Goal: Task Accomplishment & Management: Complete application form

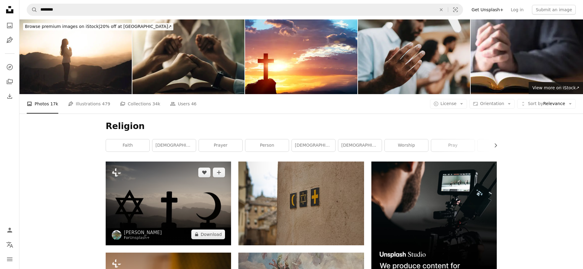
click at [193, 190] on img at bounding box center [168, 204] width 125 height 84
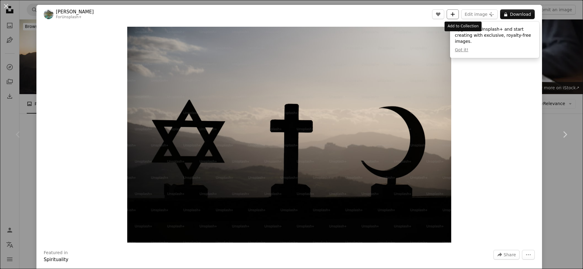
click at [455, 16] on icon "A plus sign" at bounding box center [452, 14] width 5 height 5
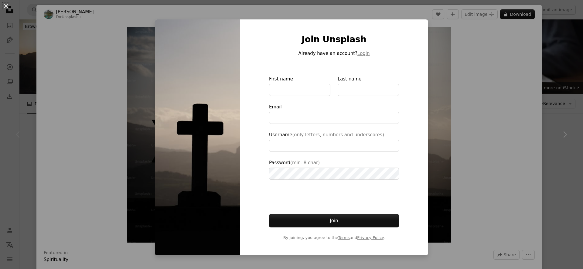
click at [492, 76] on div "An X shape Join Unsplash Already have an account? Login First name Last name Em…" at bounding box center [291, 134] width 583 height 269
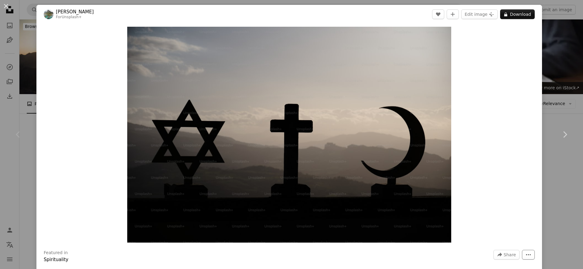
click at [531, 253] on icon "More Actions" at bounding box center [528, 254] width 5 height 5
click at [556, 197] on dialog "An X shape Chevron left Chevron right [PERSON_NAME] For Unsplash+ A heart A plu…" at bounding box center [291, 134] width 583 height 269
click at [556, 197] on div "An X shape Chevron left Chevron right [PERSON_NAME] For Unsplash+ A heart A plu…" at bounding box center [291, 134] width 583 height 269
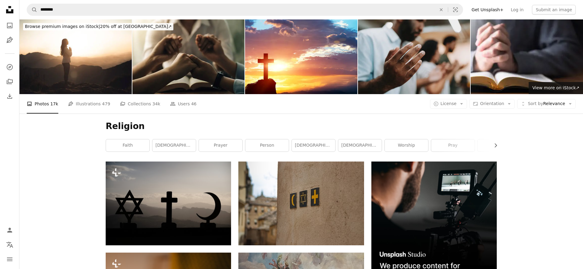
click at [10, 8] on icon "Unsplash logo Unsplash Home" at bounding box center [10, 10] width 12 height 12
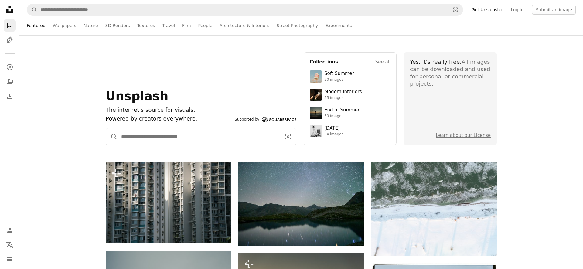
click at [164, 138] on input "Find visuals sitewide" at bounding box center [199, 136] width 163 height 16
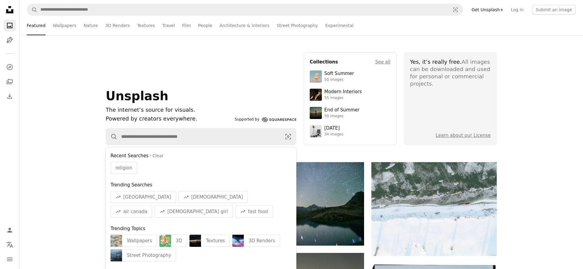
click at [54, 141] on div "Unsplash The internet’s source for visuals. Powered by creators everywhere. Sup…" at bounding box center [301, 98] width 564 height 93
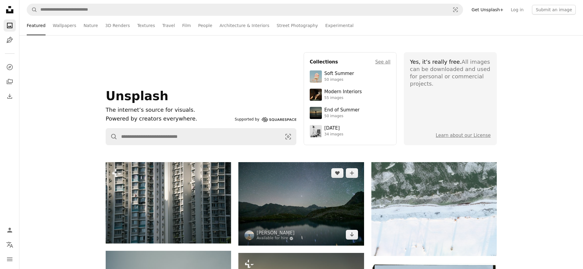
click at [313, 191] on img at bounding box center [300, 204] width 125 height 84
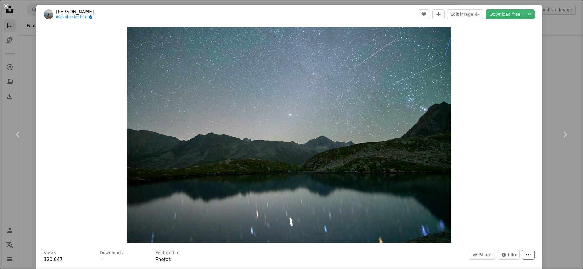
click at [532, 258] on button "More Actions" at bounding box center [528, 255] width 13 height 10
click at [487, 254] on dialog "An X shape Chevron left Chevron right [PERSON_NAME] Available for hire A checkm…" at bounding box center [291, 134] width 583 height 269
click at [487, 254] on span "Share" at bounding box center [485, 254] width 12 height 9
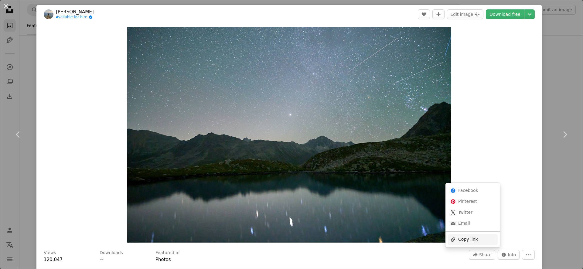
click at [473, 240] on div "A URL sharing icon (chains) Copy link" at bounding box center [473, 239] width 50 height 11
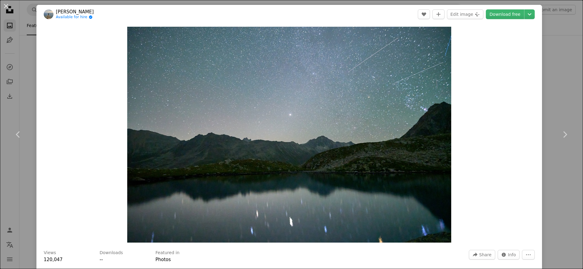
click at [556, 26] on div "An X shape Chevron left Chevron right [PERSON_NAME] Available for hire A checkm…" at bounding box center [291, 134] width 583 height 269
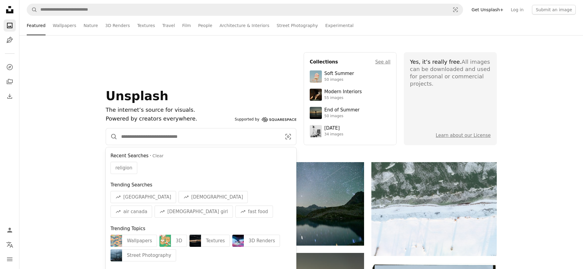
click at [210, 138] on input "Find visuals sitewide" at bounding box center [199, 136] width 163 height 16
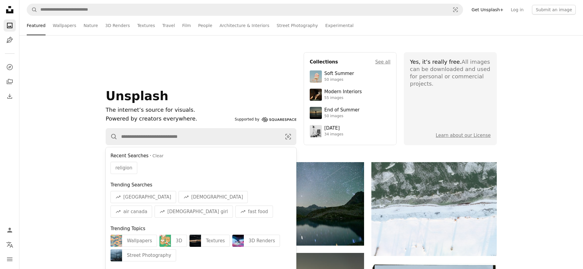
click at [194, 83] on div "Unsplash The internet’s source for visuals. Powered by creators everywhere. Sup…" at bounding box center [201, 98] width 191 height 93
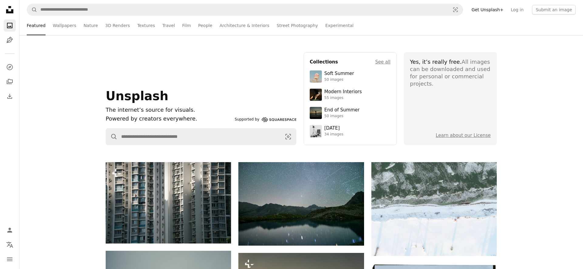
click at [504, 10] on link "Get Unsplash+" at bounding box center [487, 10] width 39 height 10
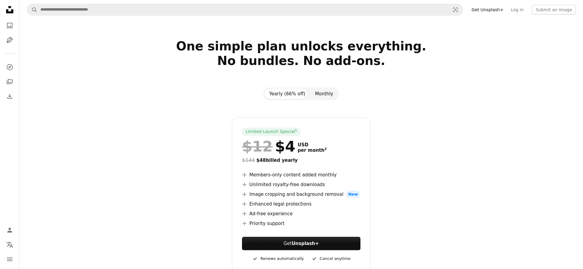
click at [311, 94] on button "Monthly" at bounding box center [324, 94] width 28 height 10
click at [8, 41] on icon "Illustrations" at bounding box center [9, 40] width 6 height 6
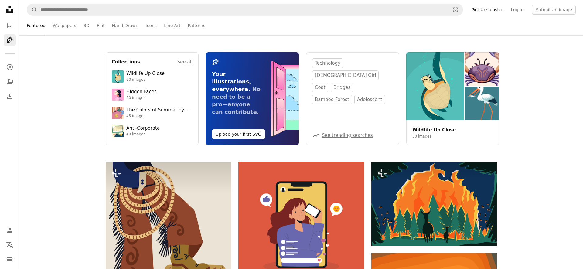
click at [10, 12] on icon at bounding box center [9, 9] width 7 height 7
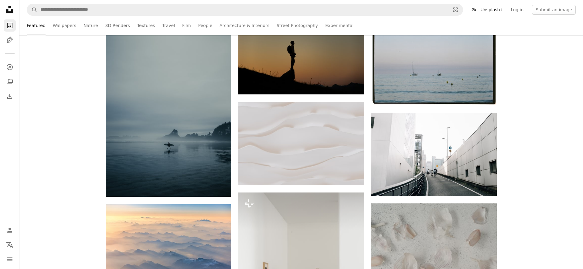
scroll to position [104, 0]
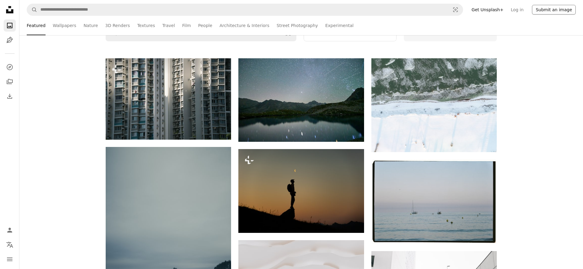
click at [552, 10] on button "Submit an image" at bounding box center [554, 10] width 44 height 10
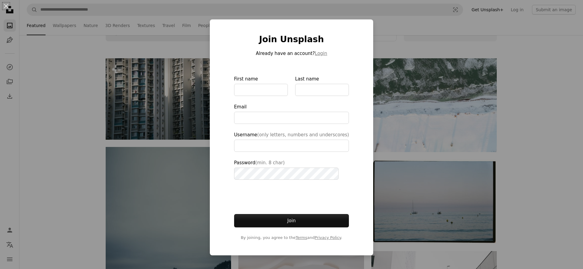
click at [406, 40] on div "An X shape Join Unsplash Already have an account? Login First name Last name Em…" at bounding box center [291, 134] width 583 height 269
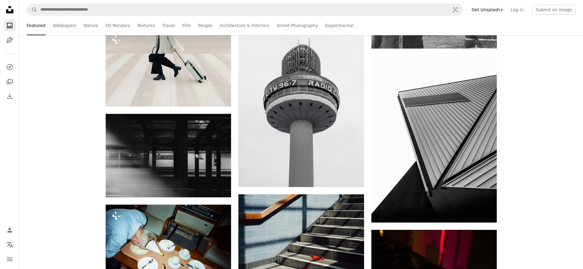
scroll to position [3600, 0]
click at [526, 9] on link "Log in" at bounding box center [517, 10] width 20 height 10
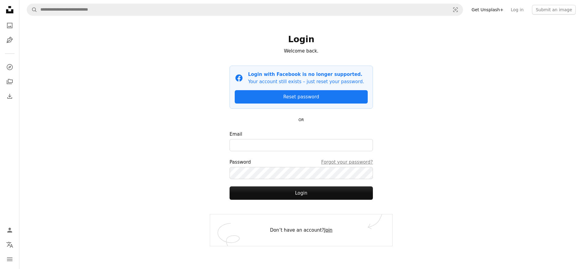
click at [324, 231] on link "Join" at bounding box center [328, 229] width 8 height 5
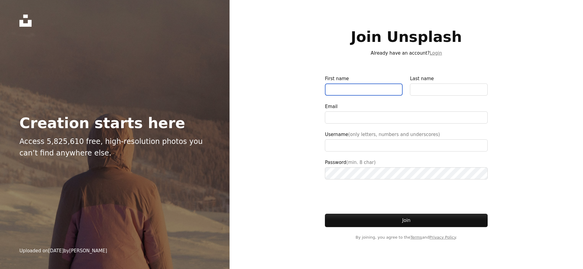
click at [370, 95] on input "First name" at bounding box center [364, 90] width 78 height 12
type input "**********"
click at [370, 90] on input "First name" at bounding box center [364, 90] width 78 height 12
type input "****"
type input "******"
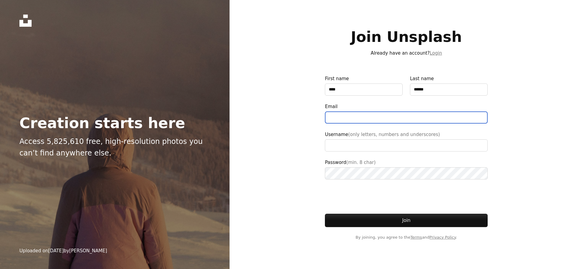
click at [349, 122] on input "Email" at bounding box center [406, 117] width 163 height 12
type input "**********"
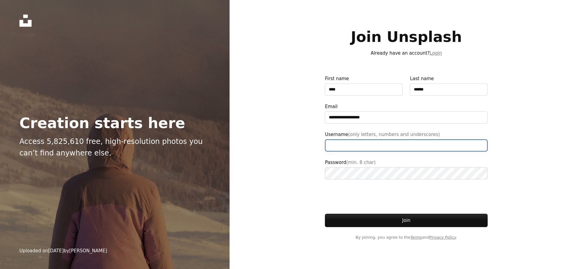
click at [356, 146] on input "Username (only letters, numbers and underscores)" at bounding box center [406, 145] width 163 height 12
type input "**********"
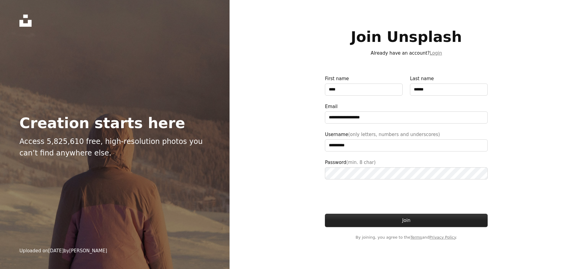
click at [411, 220] on button "Join" at bounding box center [406, 220] width 163 height 13
